Goal: Task Accomplishment & Management: Manage account settings

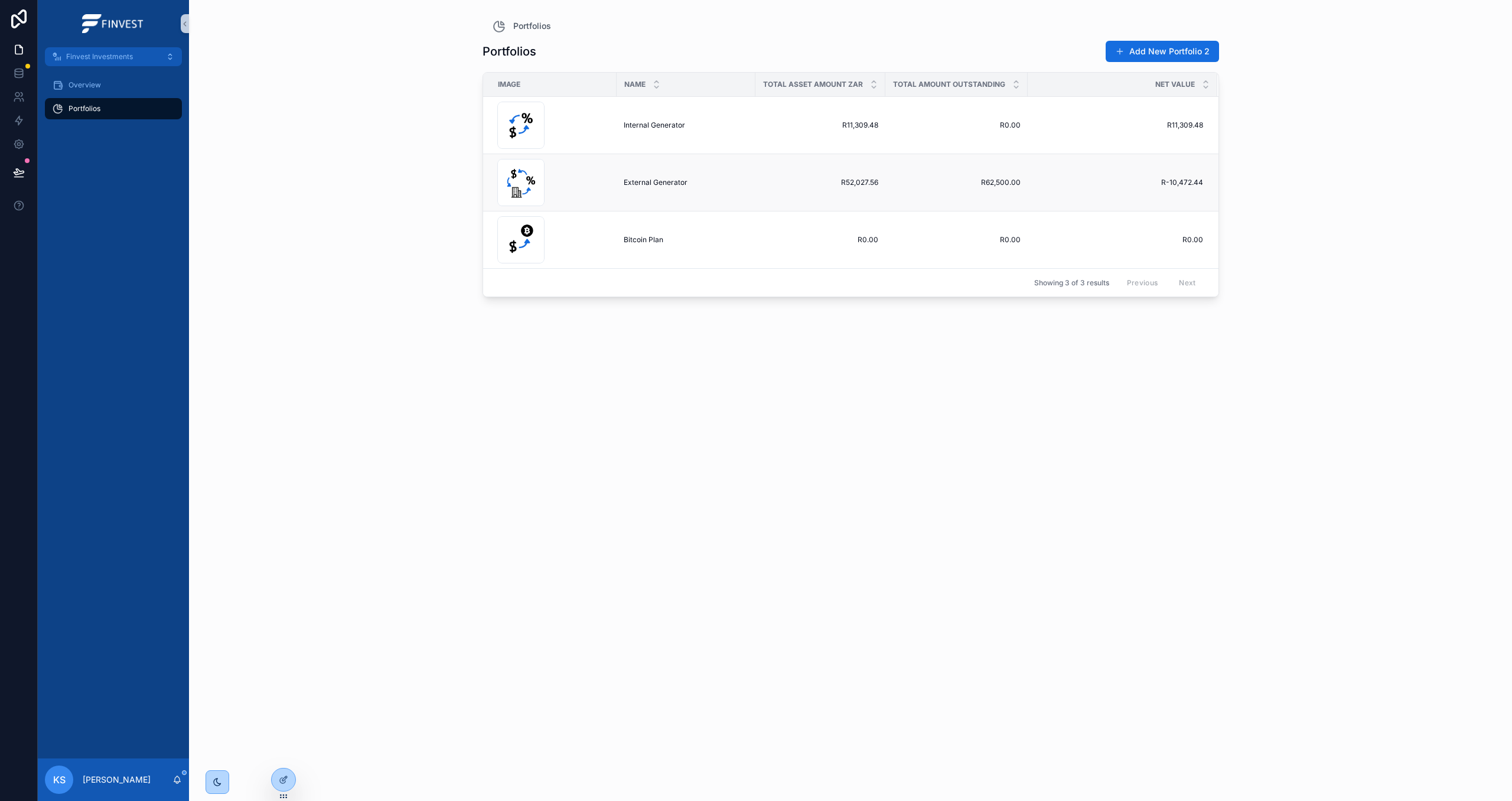
click at [645, 184] on span "External Generator" at bounding box center [655, 182] width 64 height 9
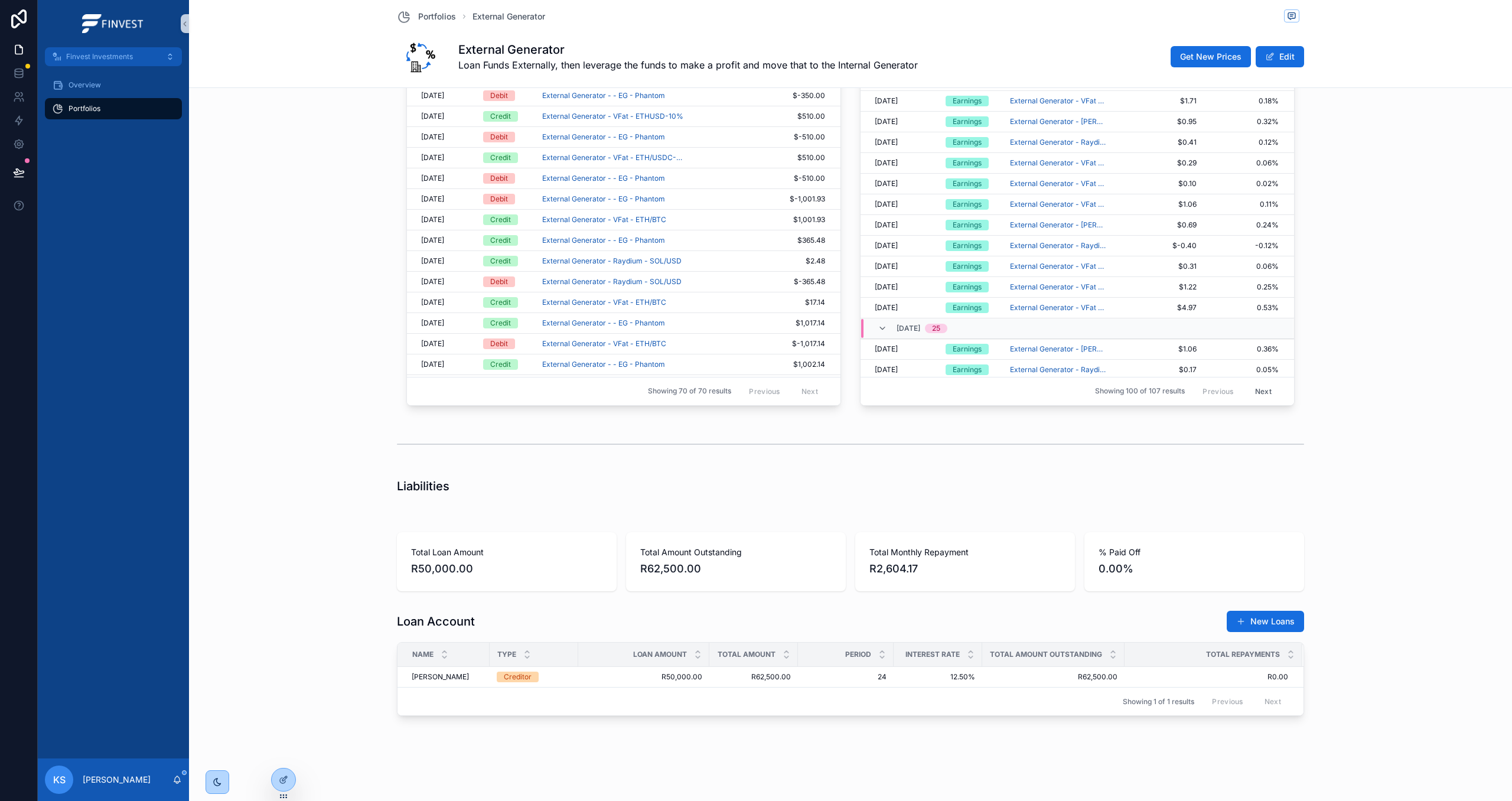
scroll to position [1392, 0]
click at [1253, 670] on span "Add Repayment" at bounding box center [1265, 666] width 54 height 9
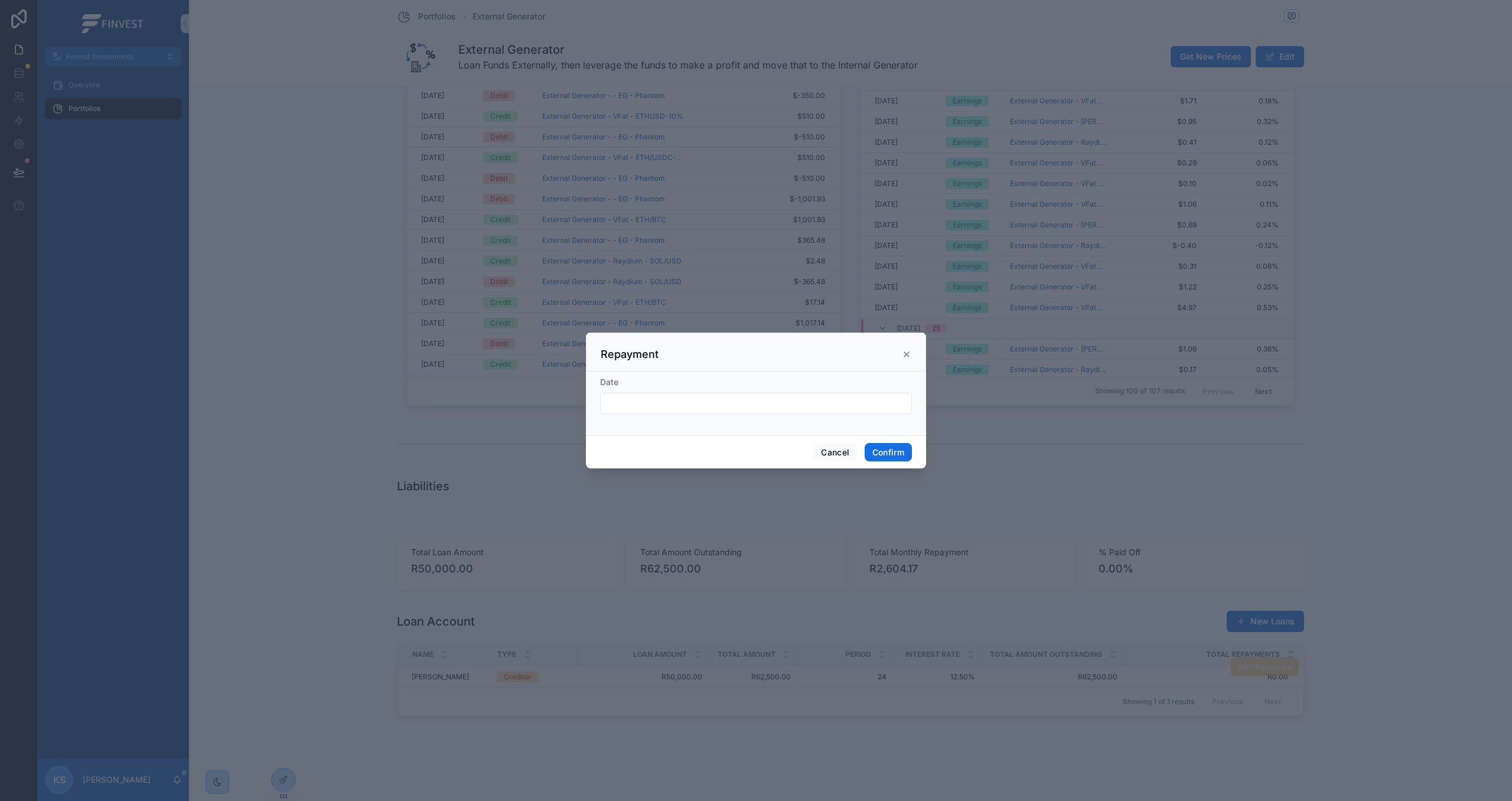
click at [712, 401] on input "text" at bounding box center [755, 404] width 310 height 16
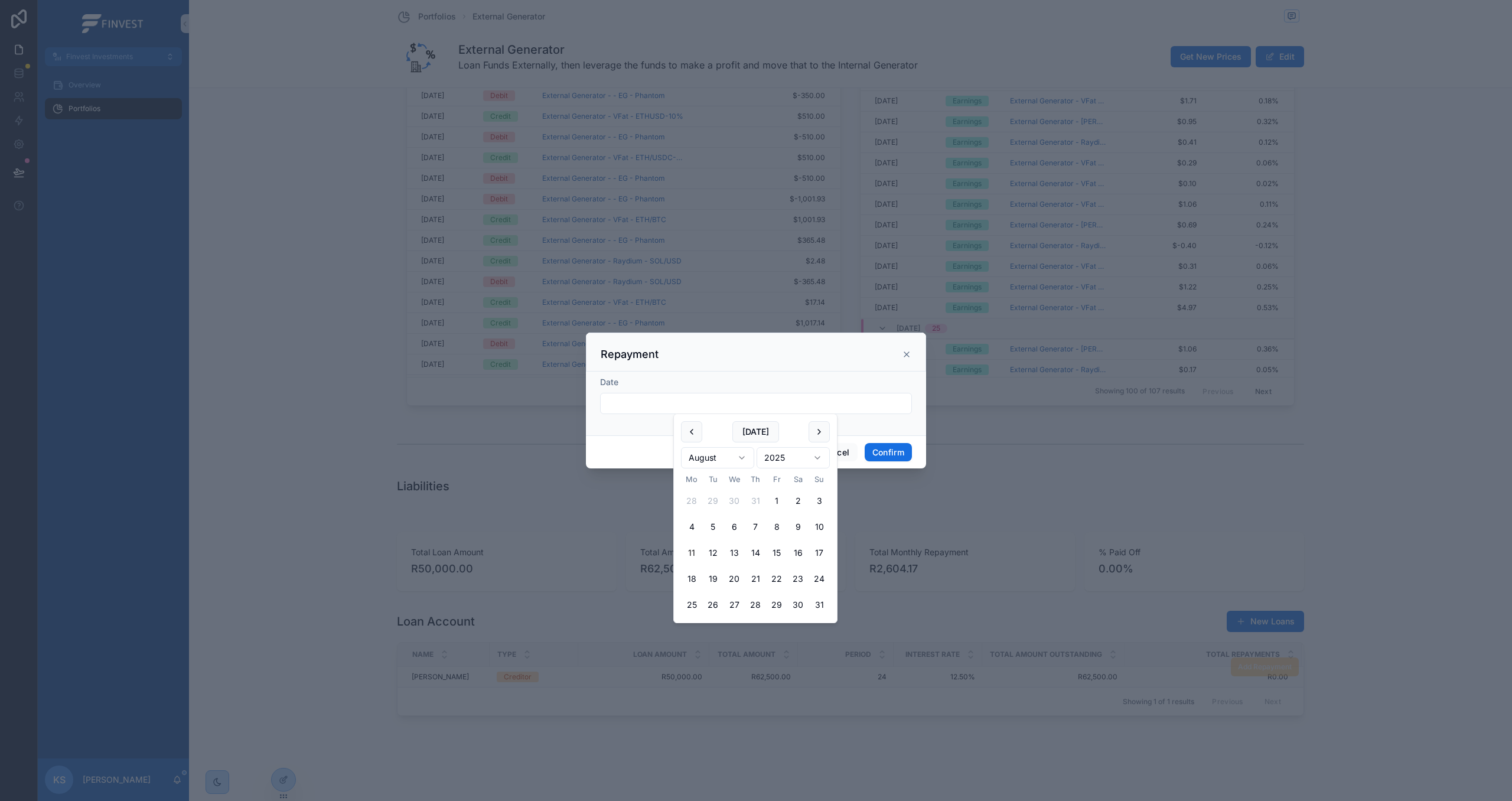
click at [905, 350] on icon at bounding box center [906, 354] width 9 height 9
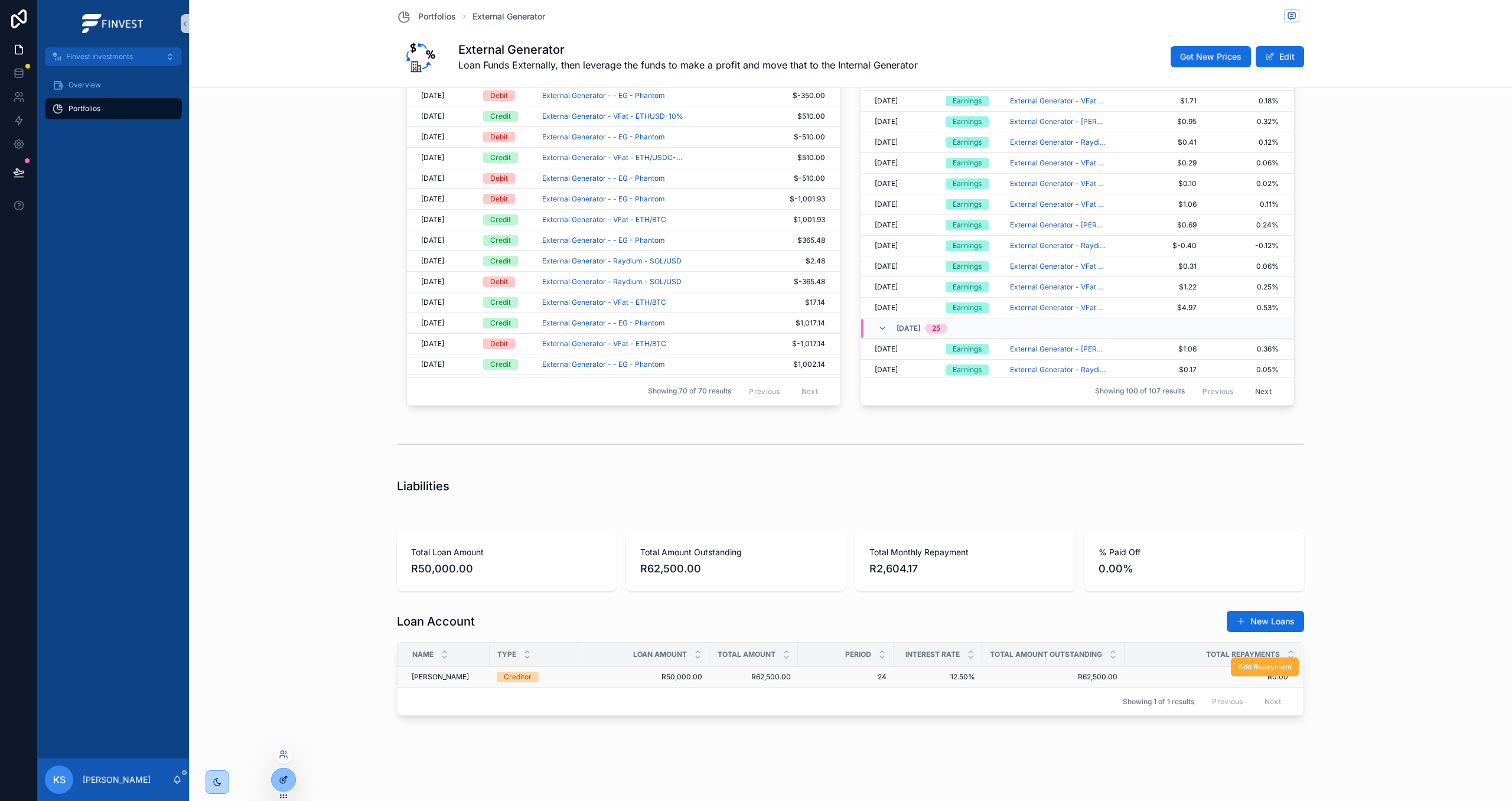
click at [286, 778] on icon at bounding box center [286, 777] width 1 height 1
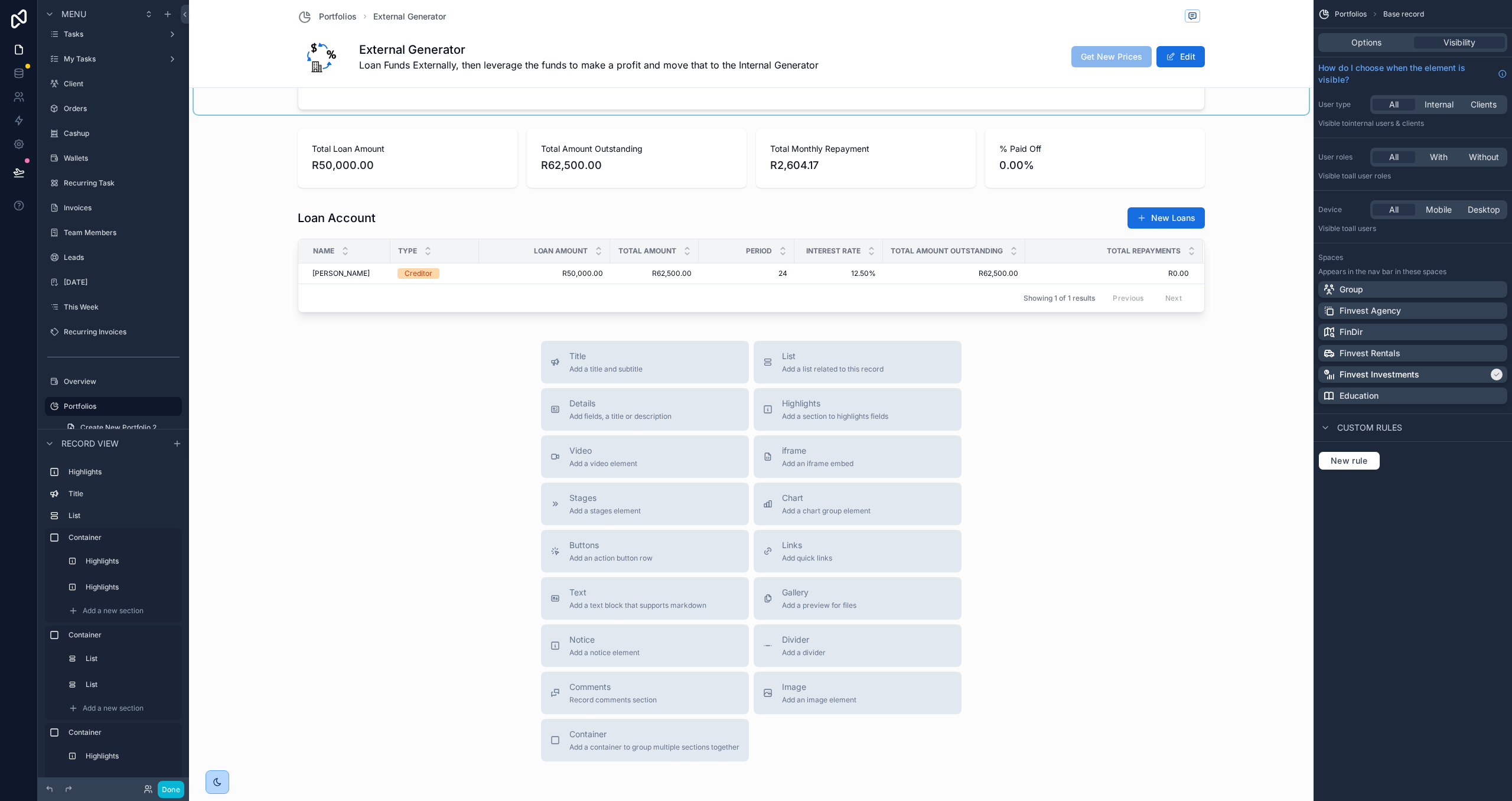
scroll to position [2044, 0]
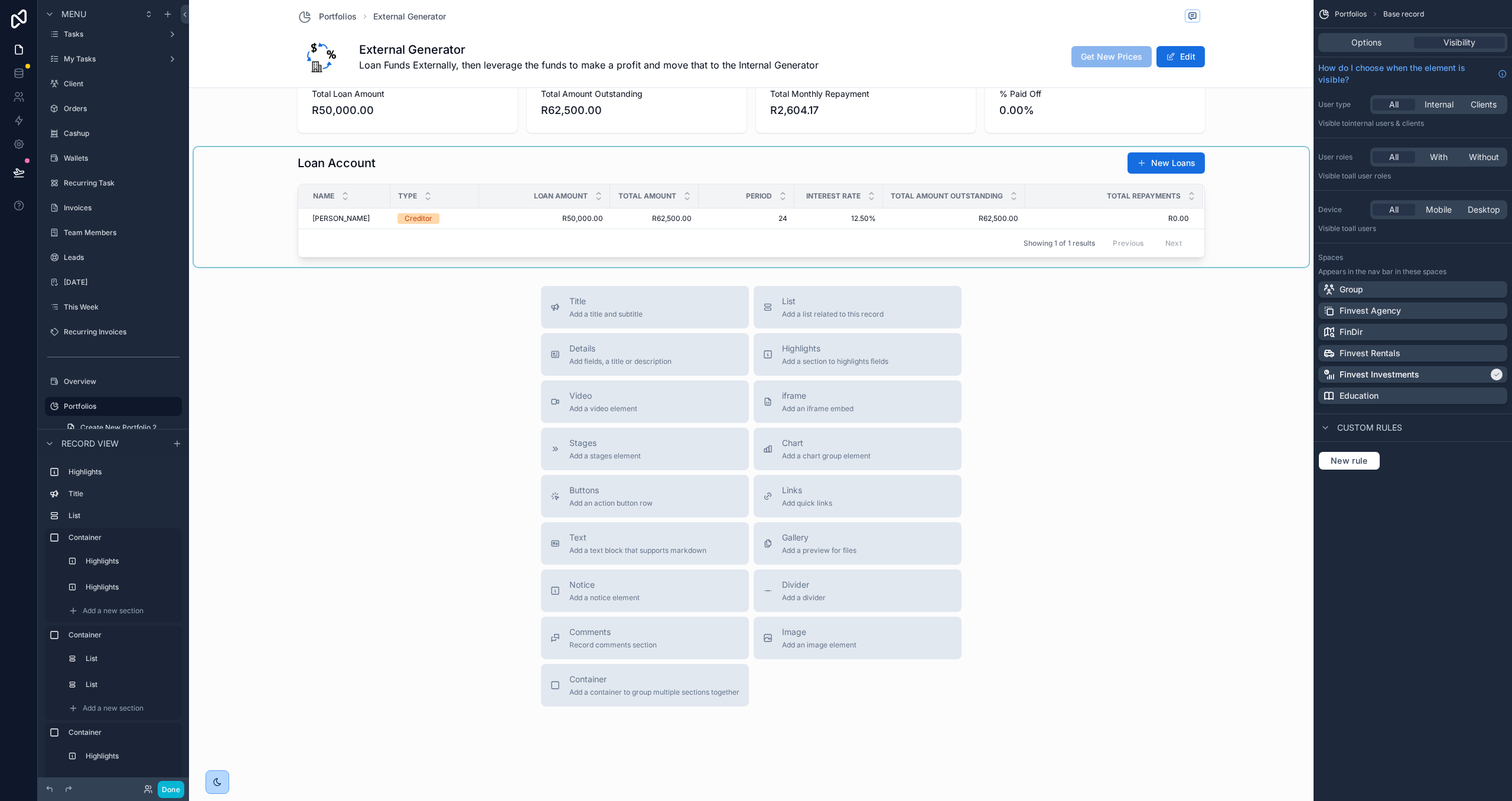
click at [1074, 239] on span "Showing 1 of 1 results" at bounding box center [1059, 244] width 71 height 9
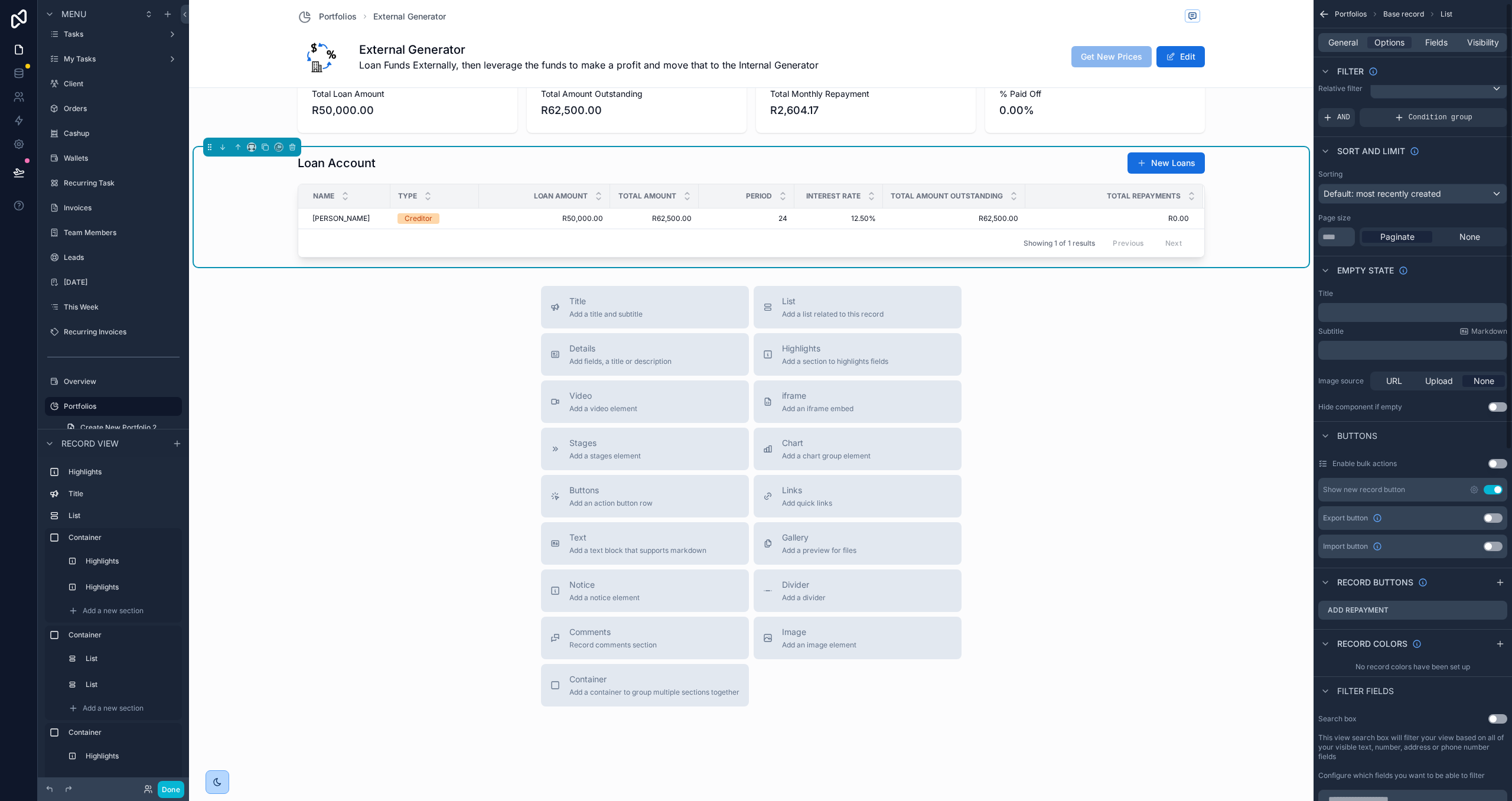
scroll to position [16, 0]
click at [1495, 607] on icon "scrollable content" at bounding box center [1497, 608] width 5 height 5
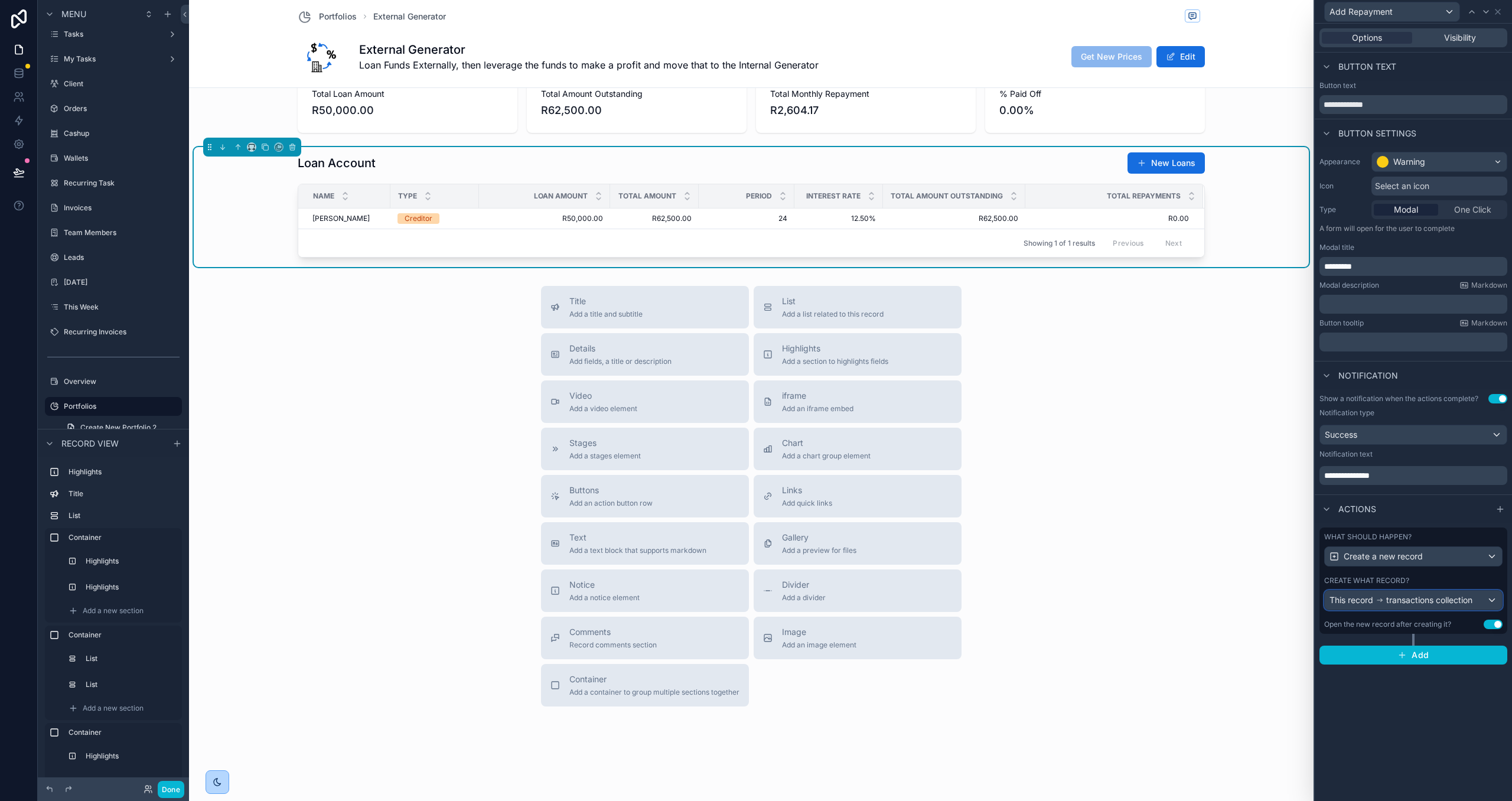
click at [1471, 598] on span "transactions collection" at bounding box center [1430, 600] width 86 height 12
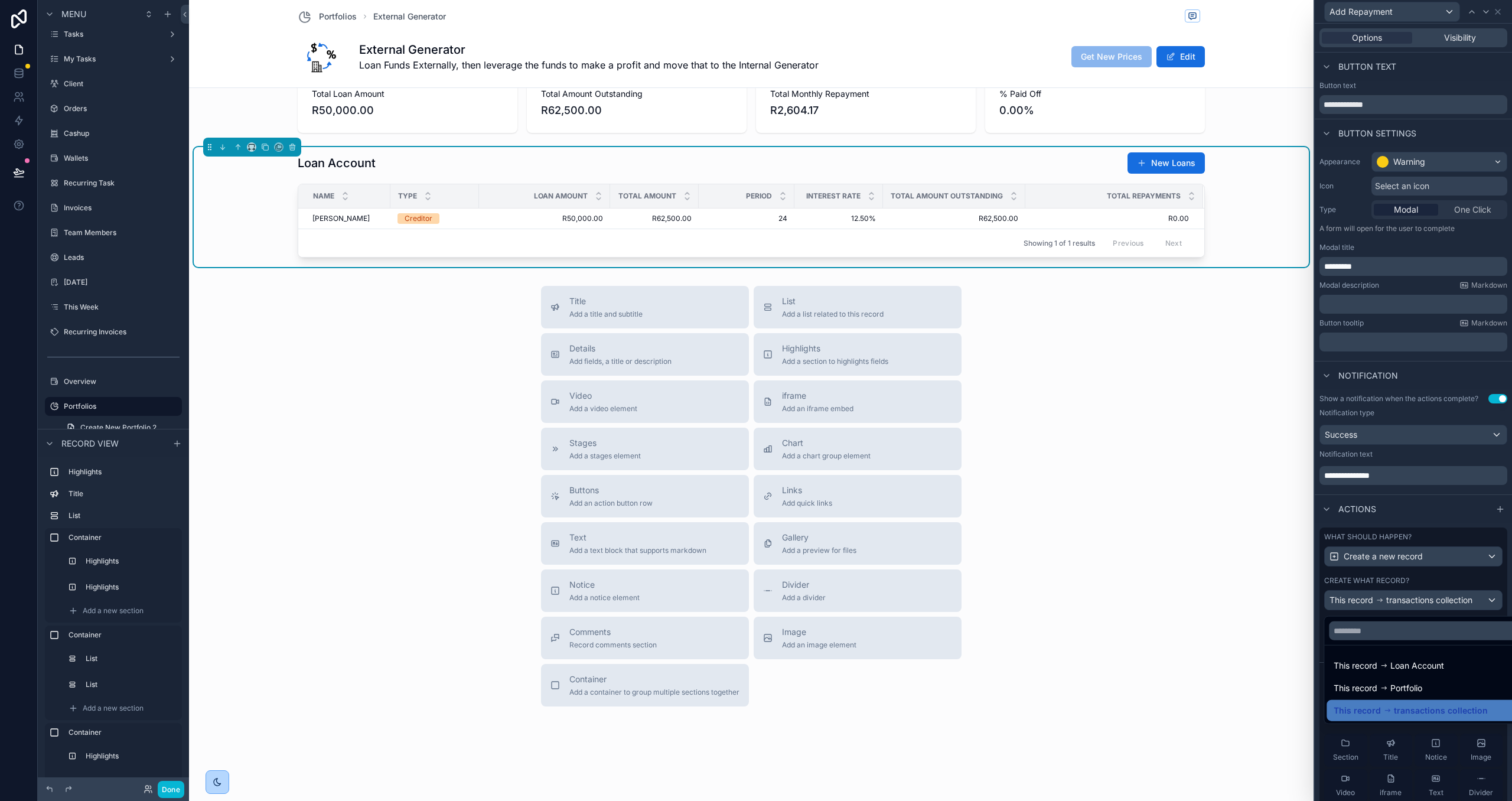
click at [1463, 576] on div at bounding box center [1414, 400] width 198 height 801
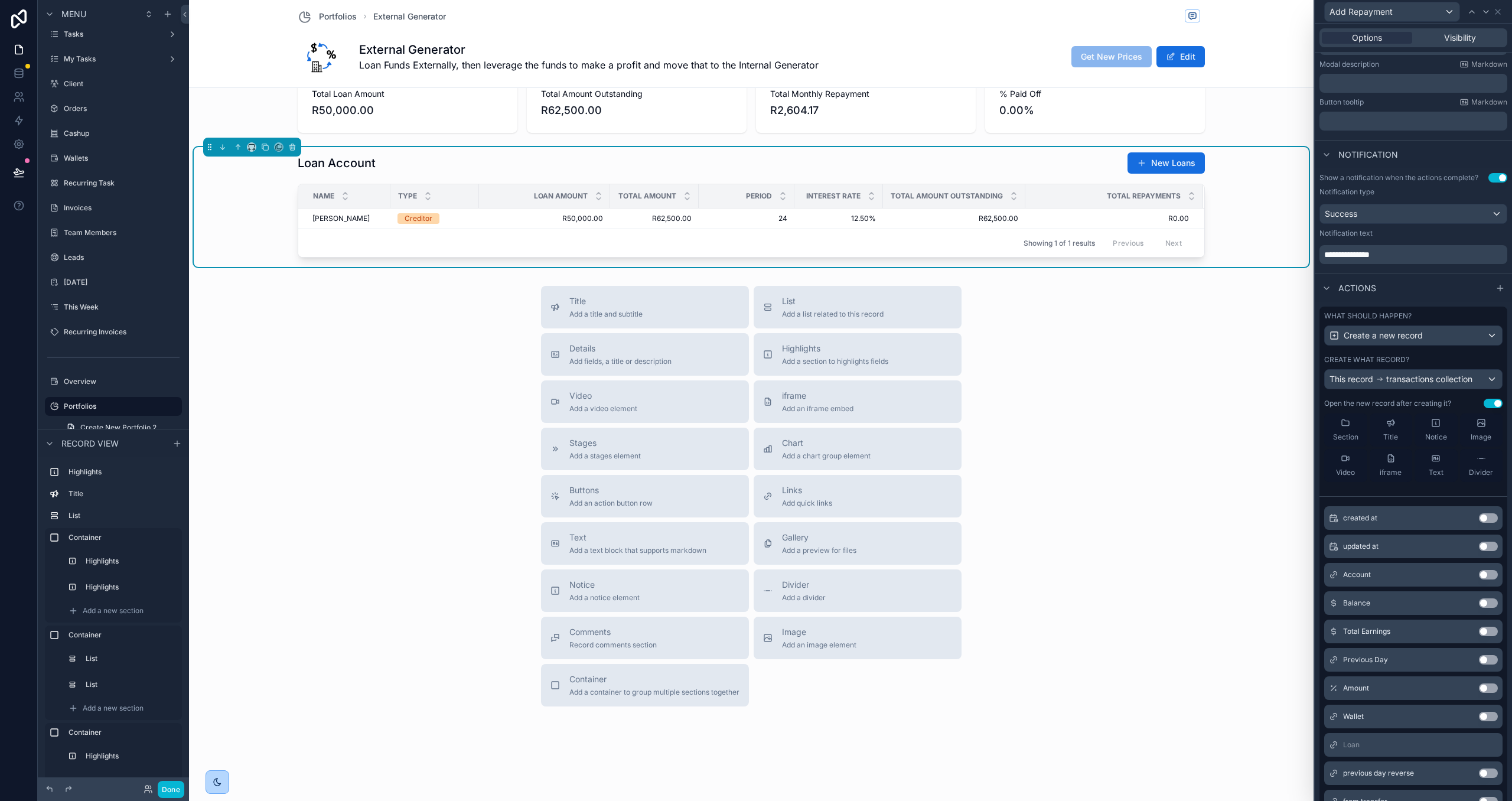
scroll to position [142, 0]
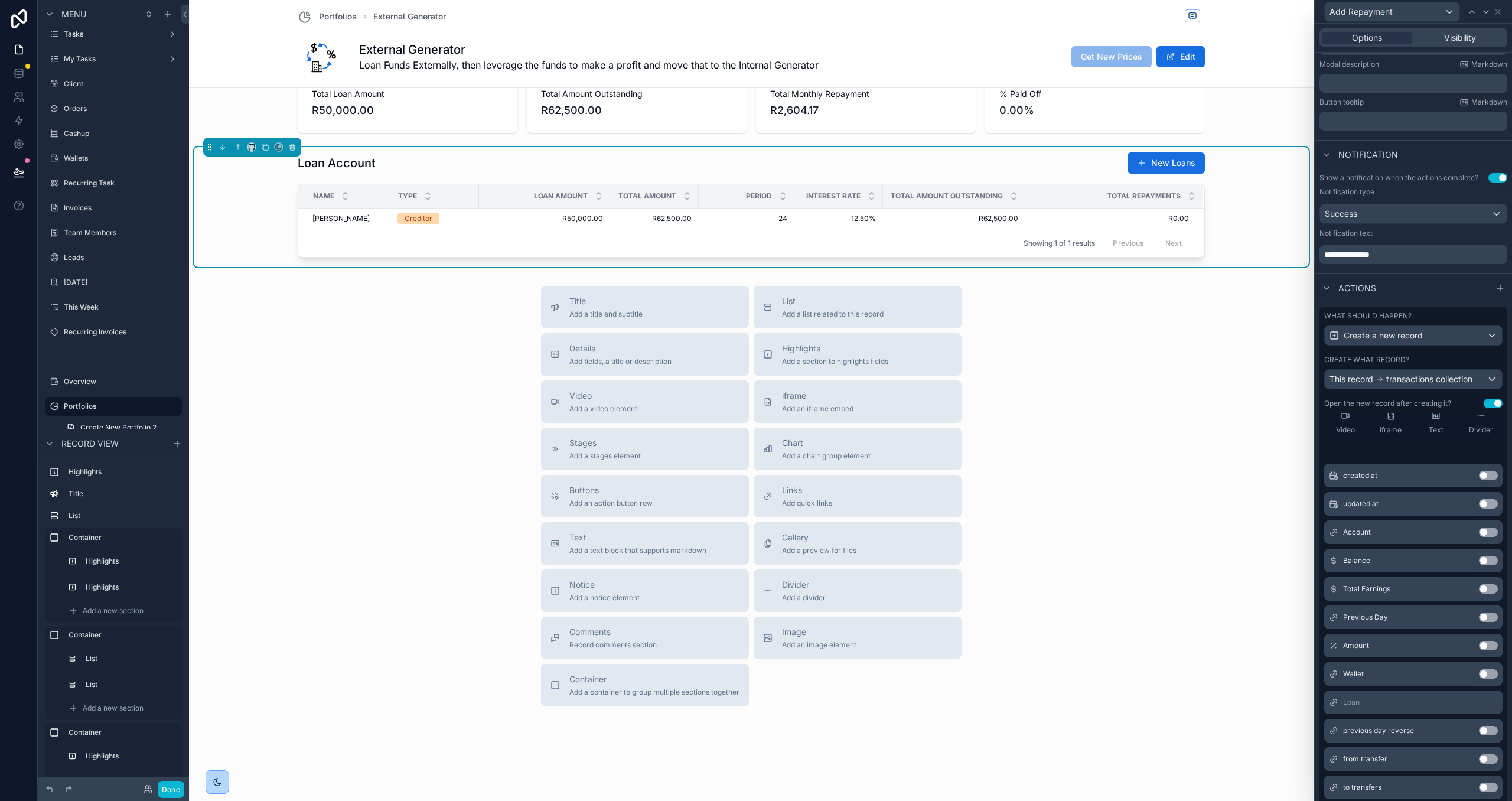
drag, startPoint x: 1488, startPoint y: 647, endPoint x: 1459, endPoint y: 609, distance: 47.8
click at [1487, 647] on button "Use setting" at bounding box center [1488, 645] width 19 height 9
click at [171, 792] on button "Done" at bounding box center [170, 789] width 27 height 17
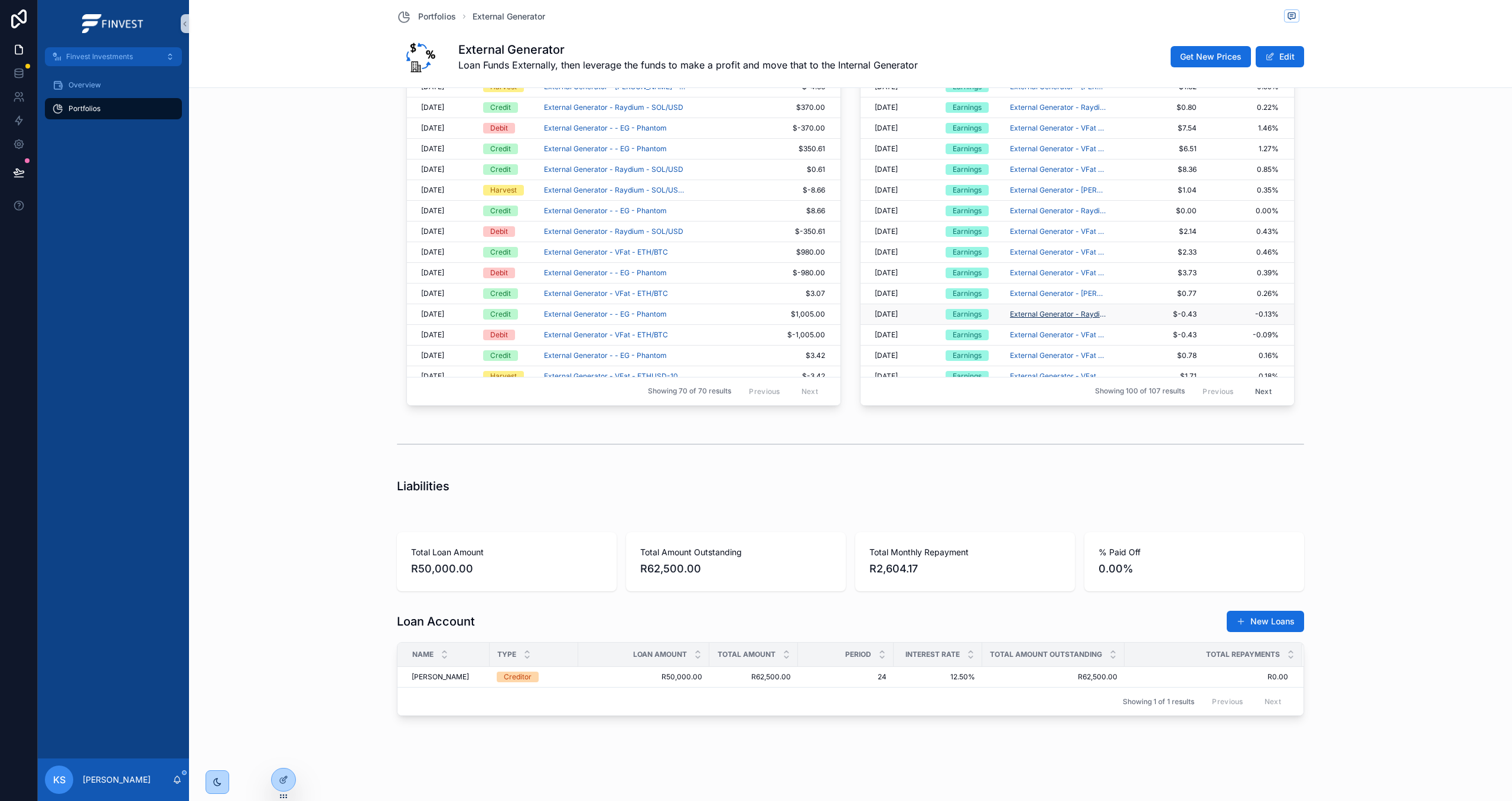
scroll to position [1392, 0]
click at [1255, 669] on span "Add Repayment" at bounding box center [1265, 666] width 54 height 9
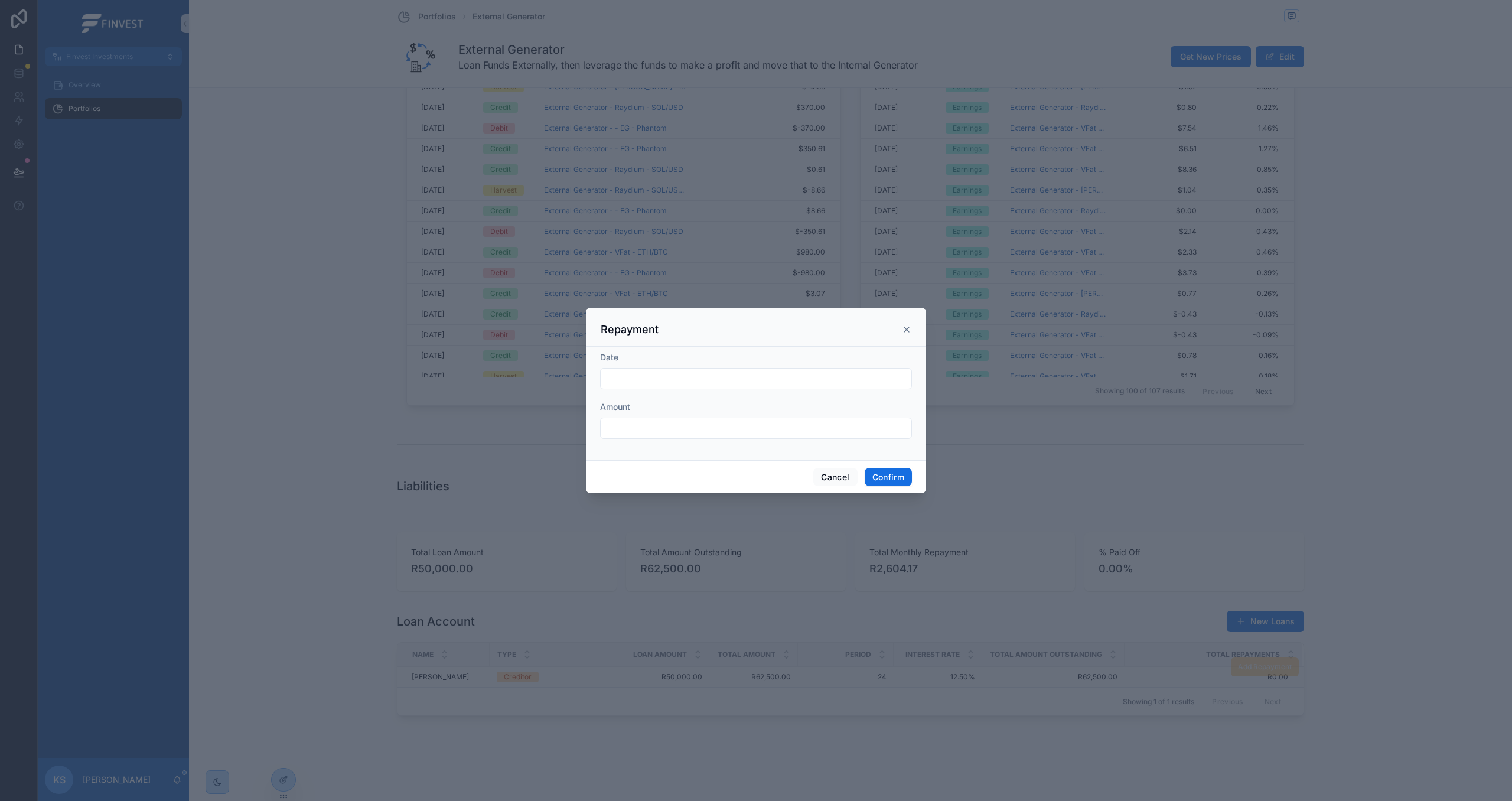
click at [775, 376] on input "text" at bounding box center [755, 379] width 310 height 16
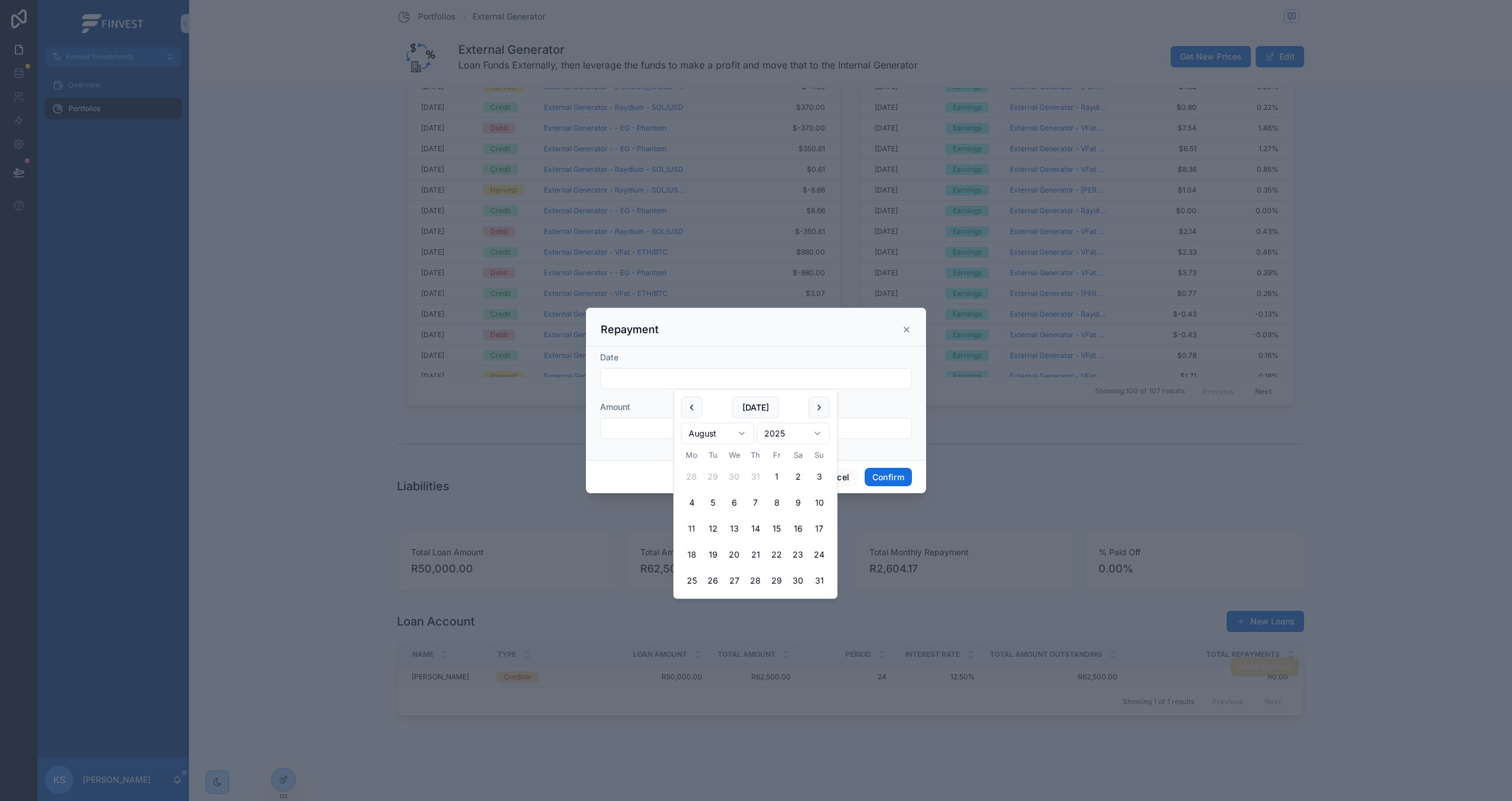
click at [696, 529] on button "11" at bounding box center [691, 528] width 21 height 21
type input "**********"
click at [641, 427] on input "text" at bounding box center [755, 428] width 310 height 16
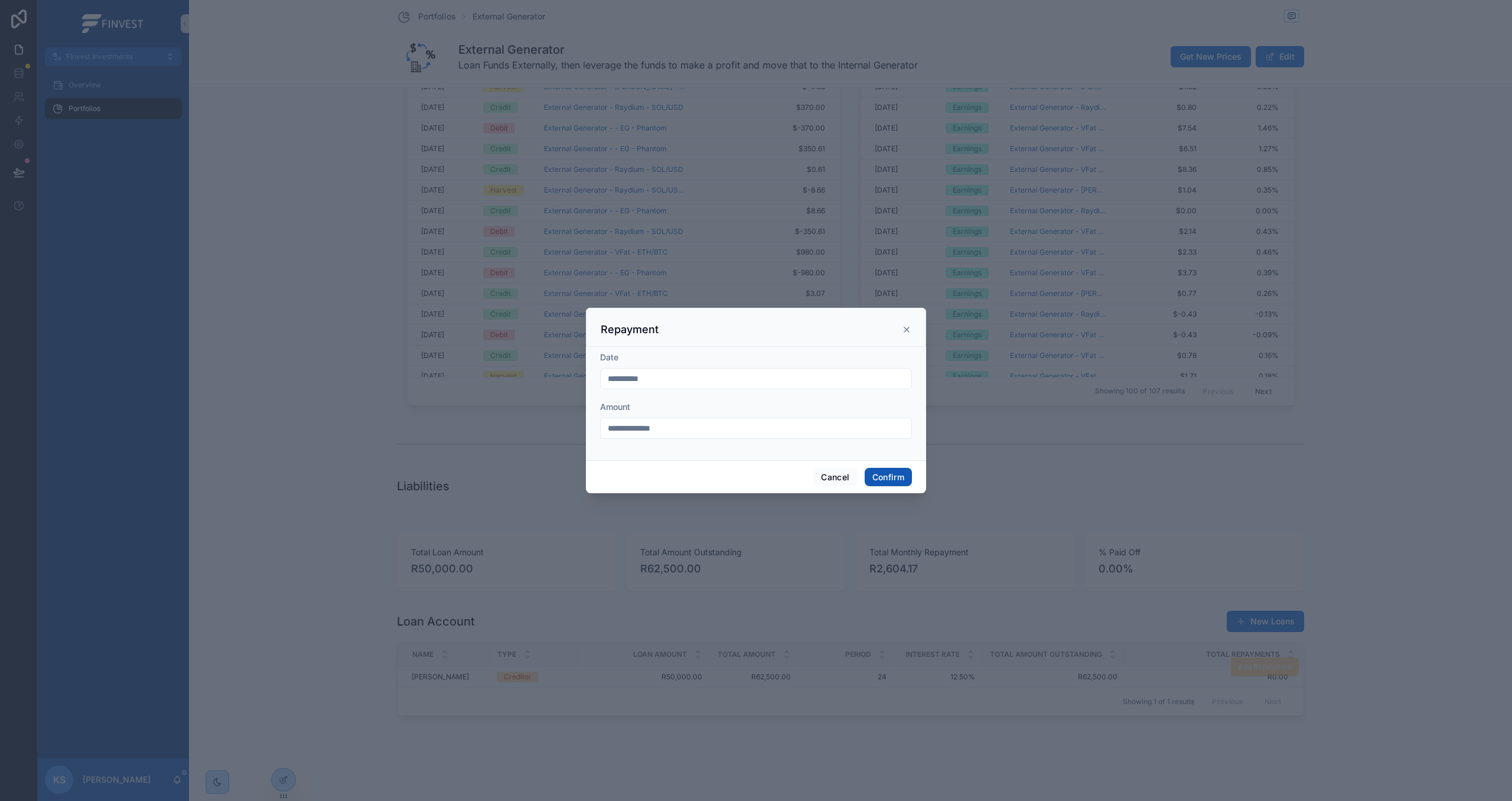
type input "**********"
click at [893, 479] on button "Confirm" at bounding box center [889, 477] width 48 height 19
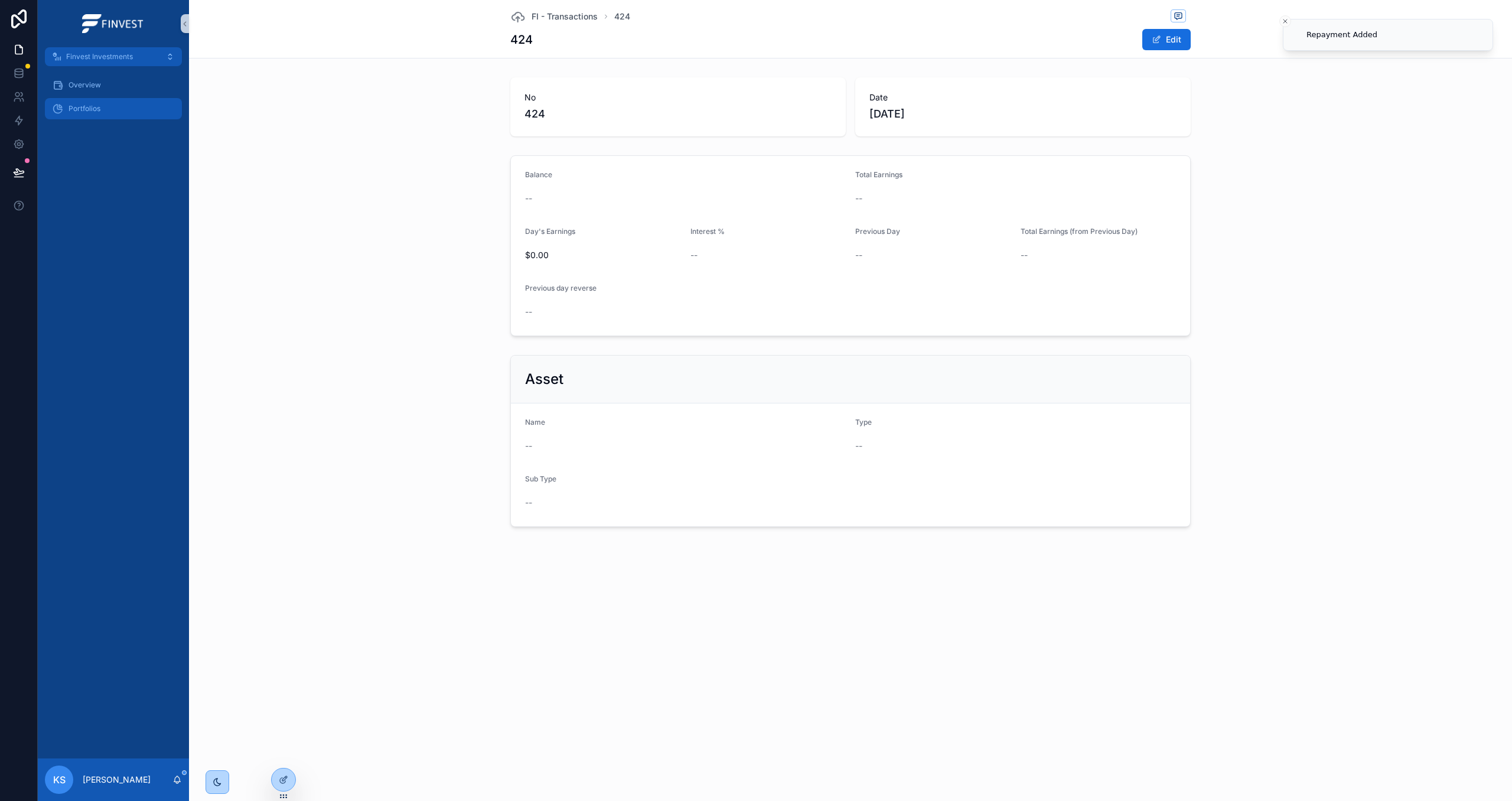
click at [107, 112] on div "Portfolios" at bounding box center [113, 108] width 123 height 19
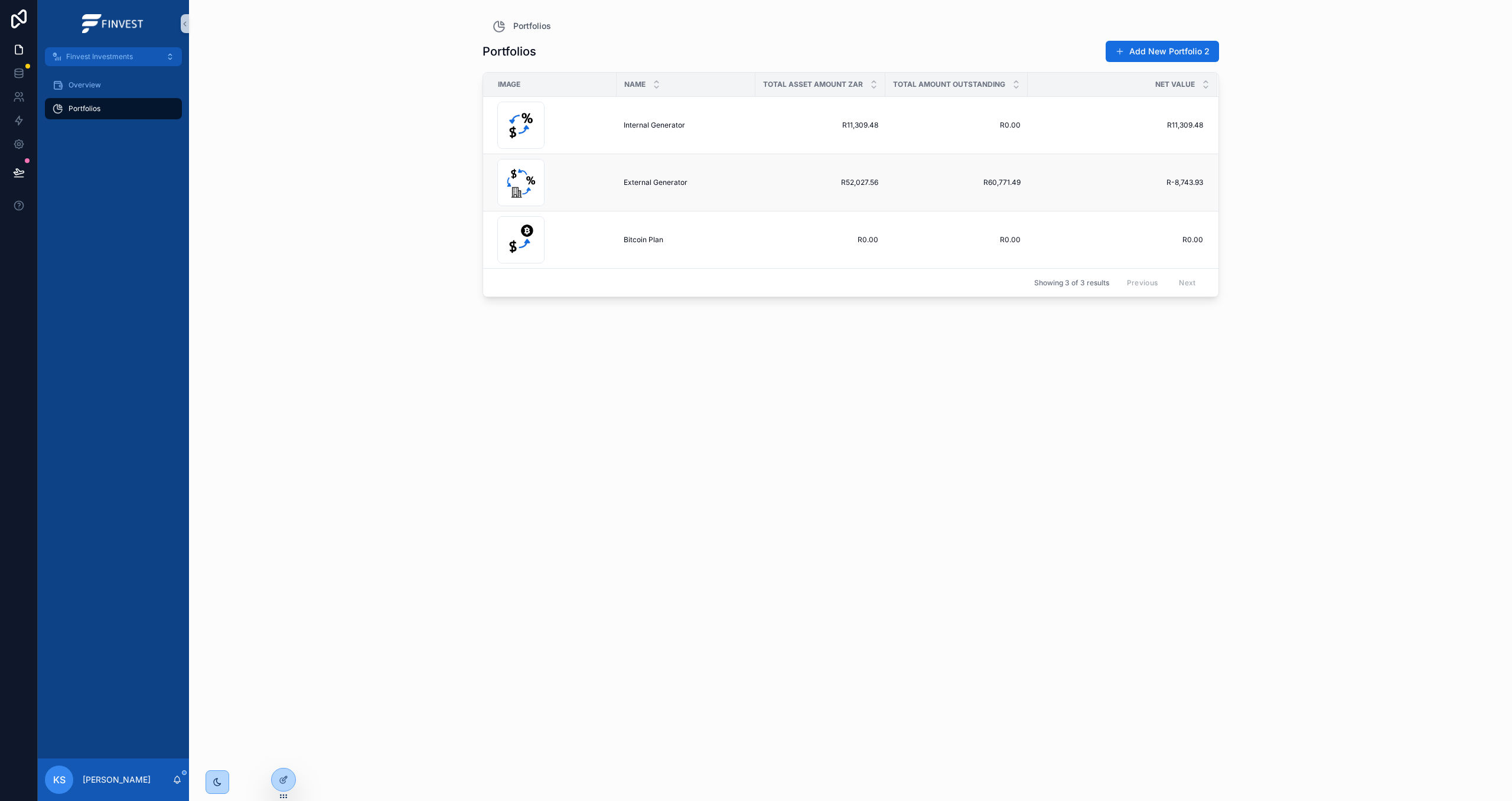
click at [632, 180] on span "External Generator" at bounding box center [655, 182] width 64 height 9
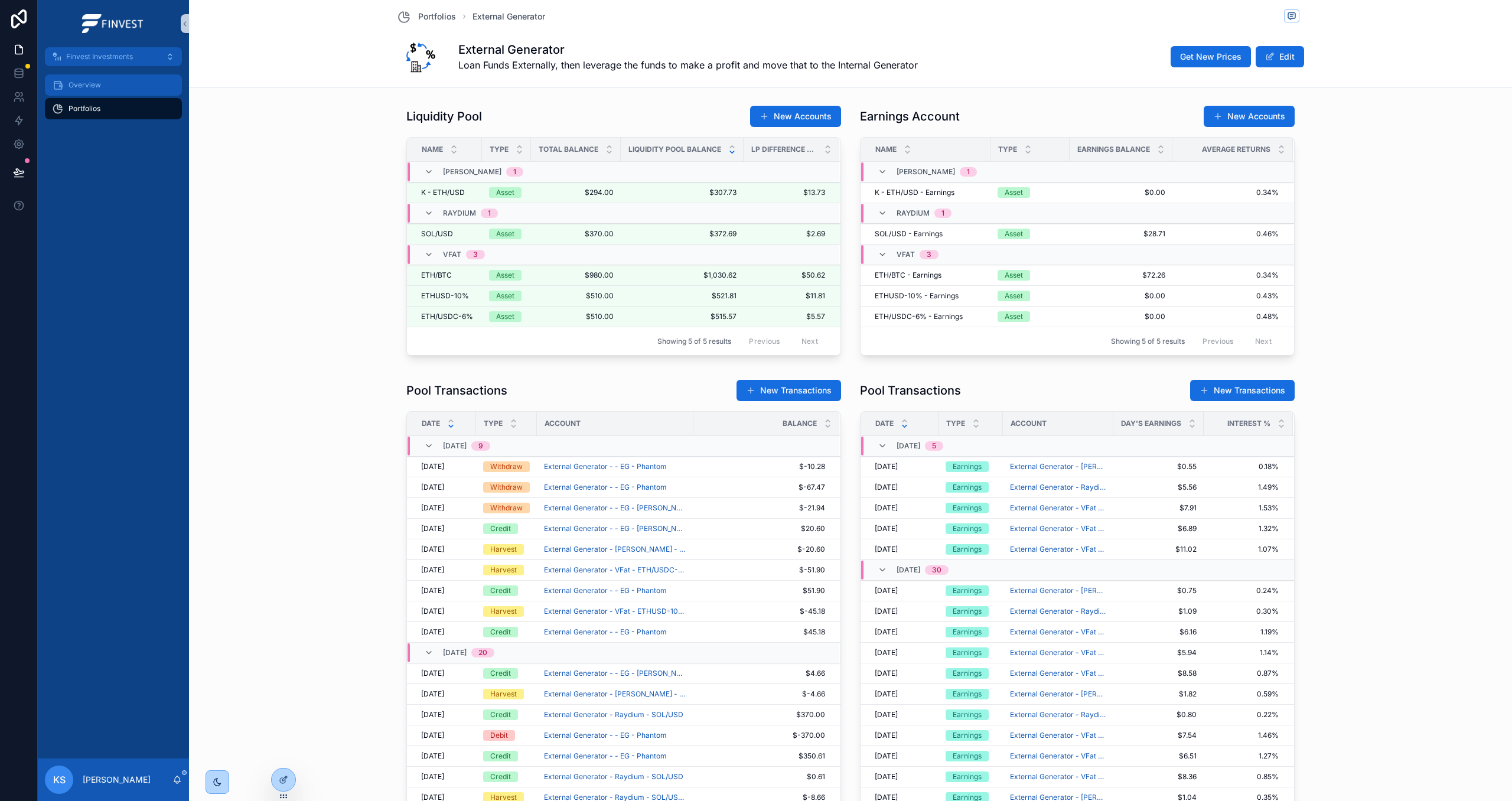
click at [93, 84] on span "Overview" at bounding box center [84, 85] width 32 height 9
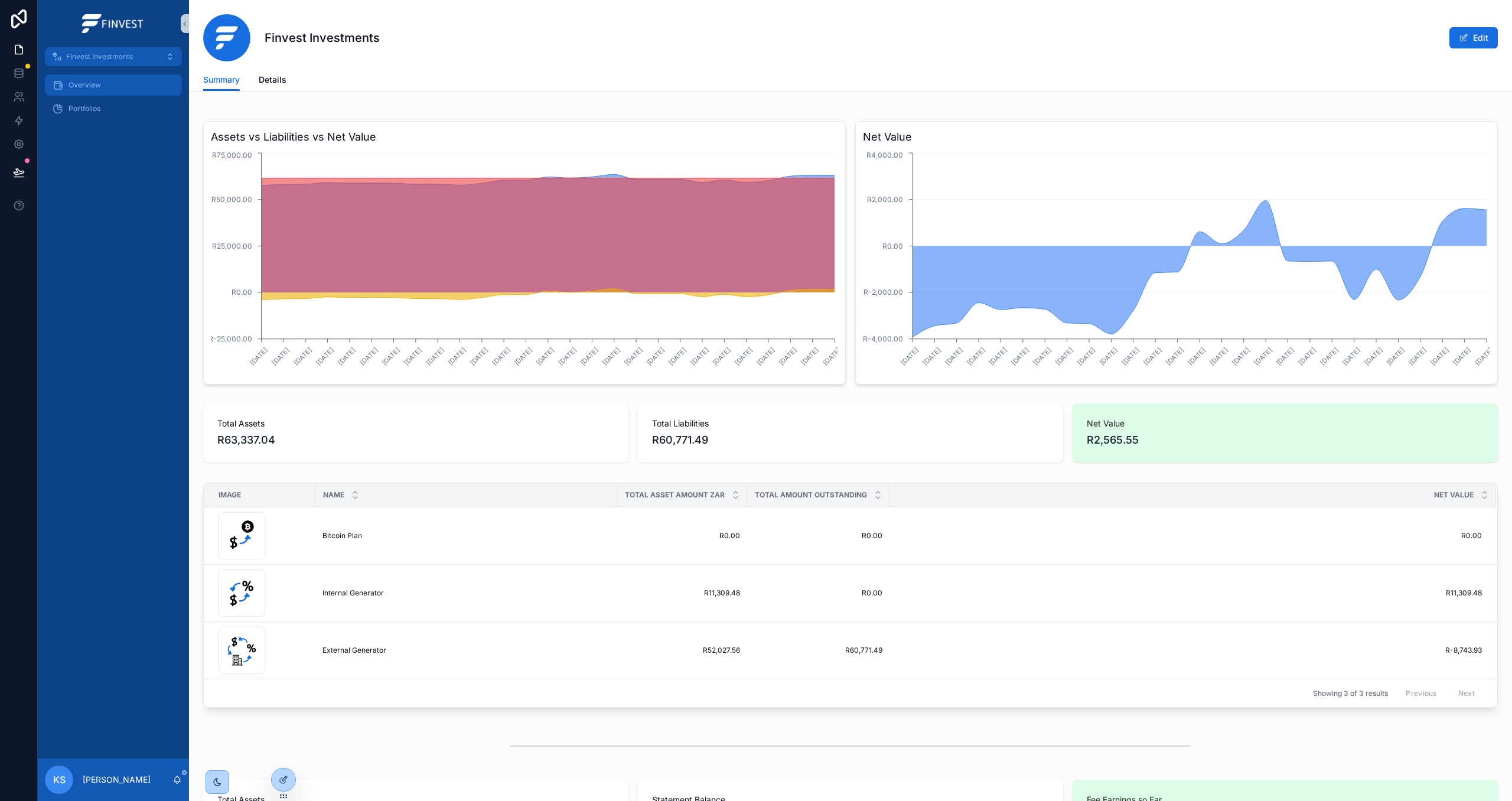
click at [72, 90] on div "Overview" at bounding box center [113, 85] width 123 height 19
